Goal: Book appointment/travel/reservation

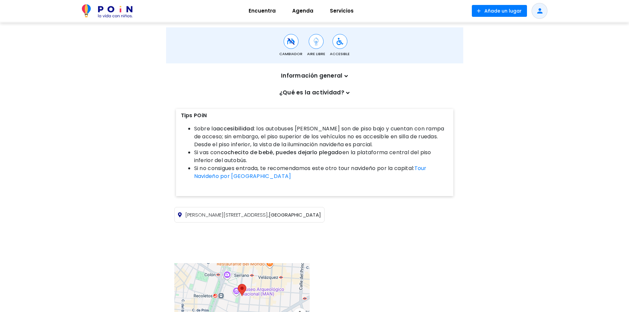
scroll to position [84, 0]
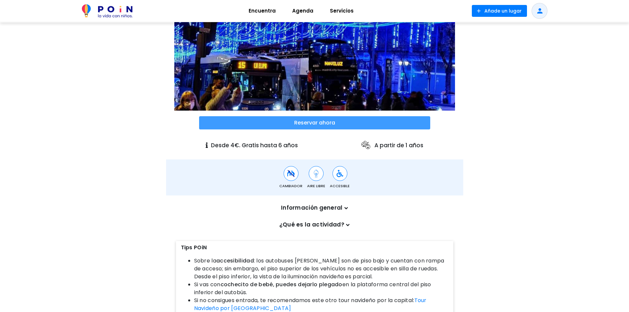
click at [314, 120] on span at bounding box center [314, 122] width 231 height 13
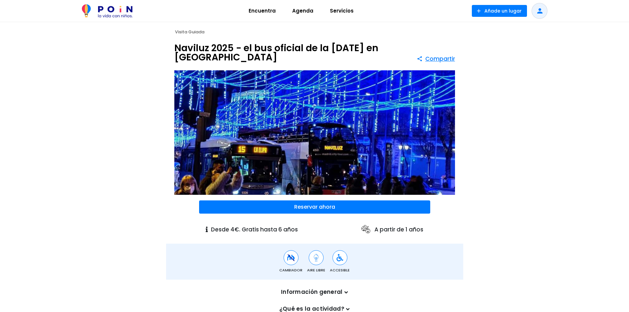
scroll to position [66, 0]
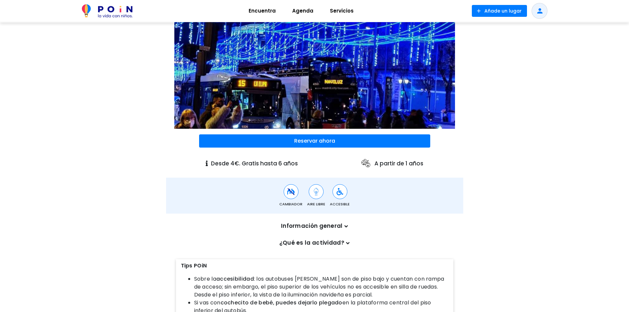
click at [324, 242] on p "¿Qué es la actividad?" at bounding box center [315, 243] width 274 height 9
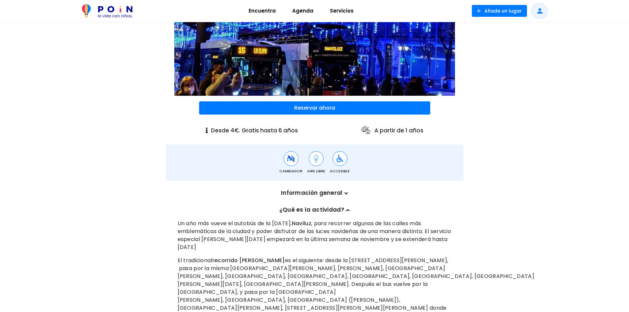
scroll to position [0, 0]
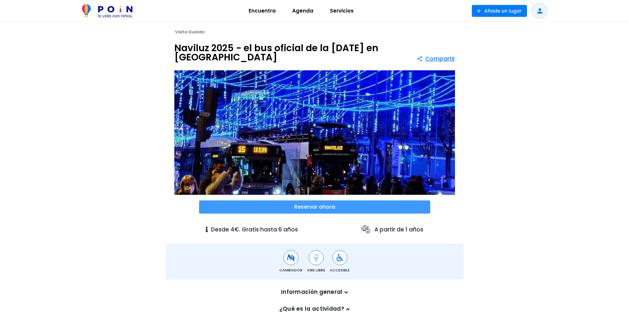
click at [323, 205] on span at bounding box center [314, 206] width 231 height 13
